Goal: Task Accomplishment & Management: Manage account settings

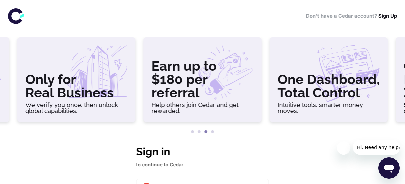
click at [355, 24] on div "Don’t have a Cedar account? Sign Up" at bounding box center [202, 16] width 405 height 32
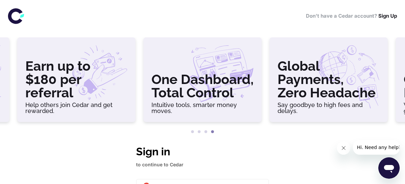
click at [158, 47] on div at bounding box center [202, 58] width 102 height 27
click at [353, 28] on div "Don’t have a Cedar account? Sign Up" at bounding box center [202, 16] width 405 height 32
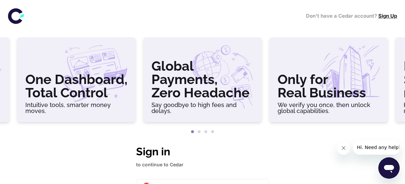
click at [383, 17] on link "Sign Up" at bounding box center [387, 16] width 19 height 6
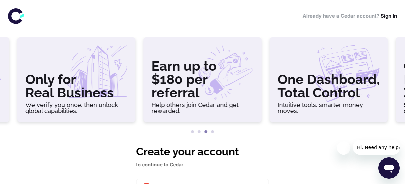
click at [372, 28] on div "Already have a Cedar account? Sign In" at bounding box center [202, 16] width 405 height 32
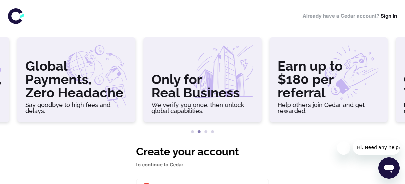
click at [388, 16] on link "Sign In" at bounding box center [389, 16] width 16 height 6
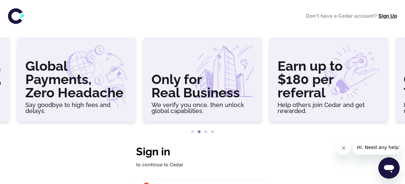
click at [395, 17] on link "Sign Up" at bounding box center [387, 16] width 19 height 6
